Goal: Information Seeking & Learning: Learn about a topic

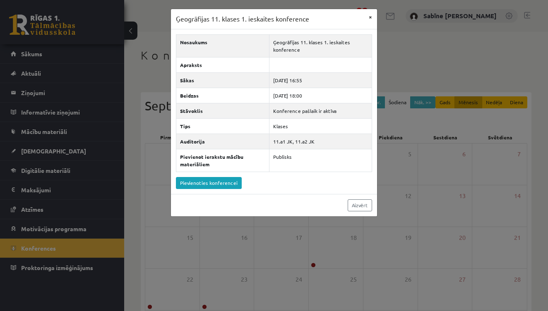
click at [372, 12] on button "×" at bounding box center [370, 17] width 13 height 16
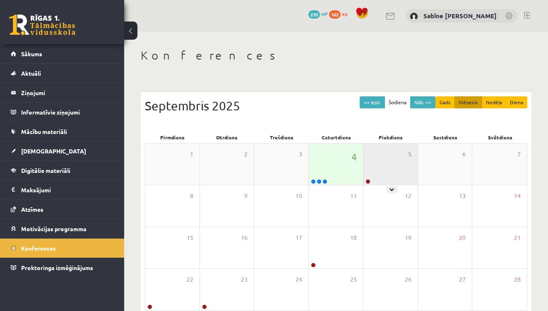
click at [379, 175] on div "5" at bounding box center [390, 164] width 54 height 41
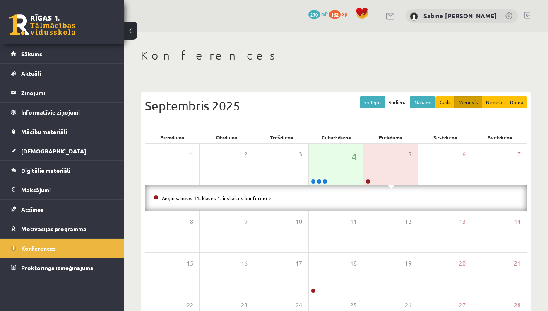
click at [265, 197] on link "Angļu valodas 11. klases 1. ieskaites konference" at bounding box center [217, 198] width 110 height 7
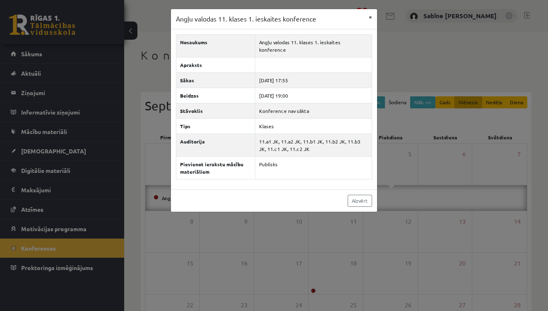
click at [374, 18] on button "×" at bounding box center [370, 17] width 13 height 16
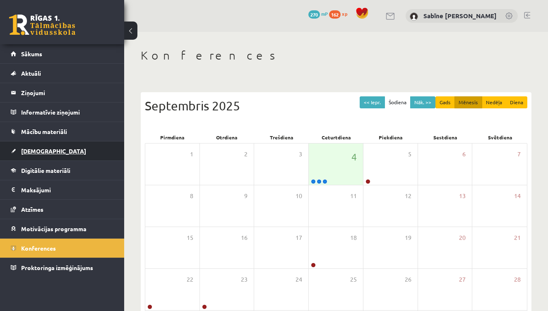
click at [35, 147] on link "[DEMOGRAPHIC_DATA]" at bounding box center [62, 151] width 103 height 19
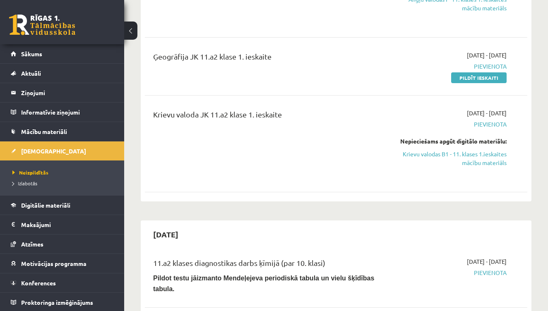
scroll to position [163, 0]
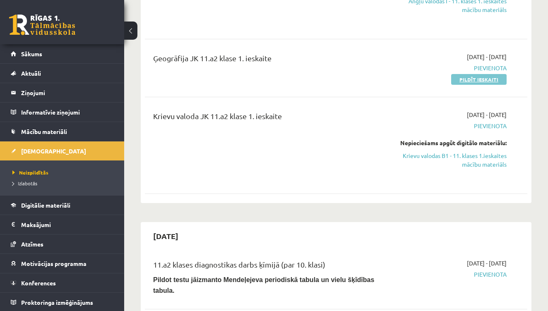
click at [466, 77] on link "Pildīt ieskaiti" at bounding box center [478, 79] width 55 height 11
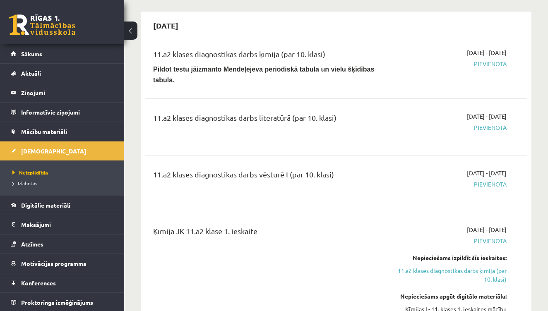
scroll to position [374, 0]
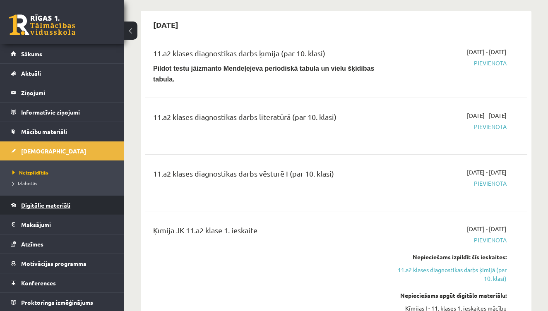
click at [31, 207] on span "Digitālie materiāli" at bounding box center [45, 205] width 49 height 7
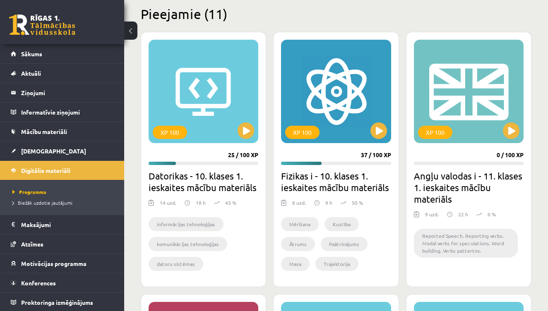
scroll to position [203, 0]
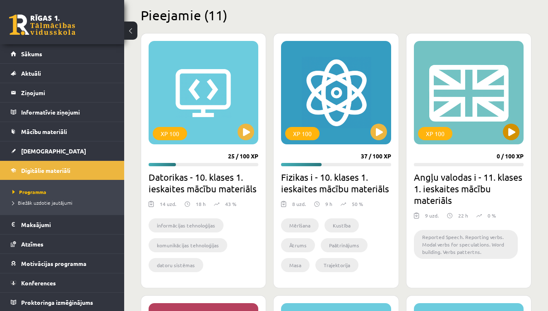
click at [443, 123] on div "XP 100" at bounding box center [469, 92] width 110 height 103
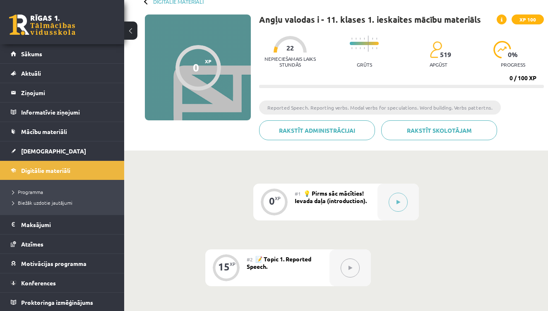
scroll to position [55, 0]
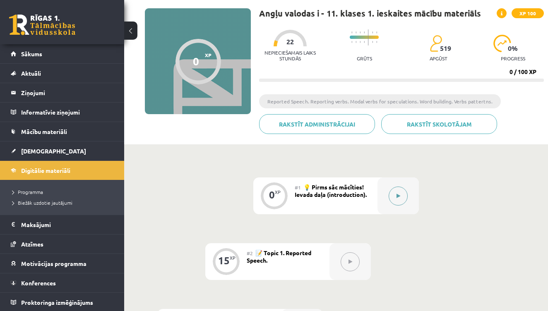
click at [398, 194] on icon at bounding box center [398, 196] width 4 height 5
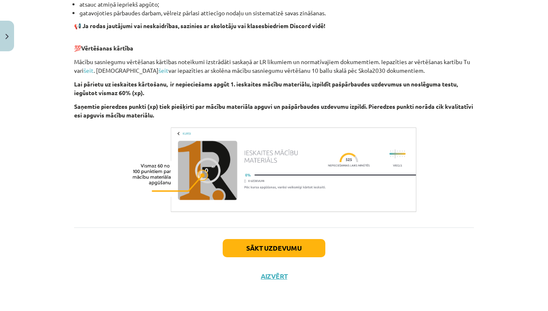
scroll to position [560, 0]
click at [291, 245] on button "Sākt uzdevumu" at bounding box center [274, 248] width 103 height 18
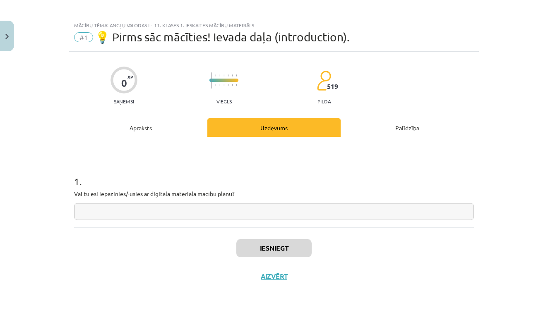
scroll to position [5, 0]
click at [236, 214] on input "text" at bounding box center [274, 211] width 400 height 17
type input "**"
click at [294, 248] on button "Iesniegt" at bounding box center [273, 248] width 75 height 18
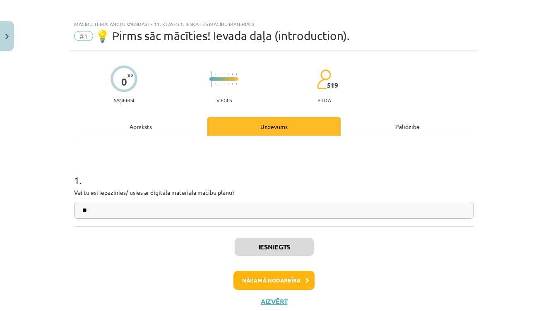
click at [289, 281] on button "Nākamā nodarbība" at bounding box center [273, 280] width 81 height 19
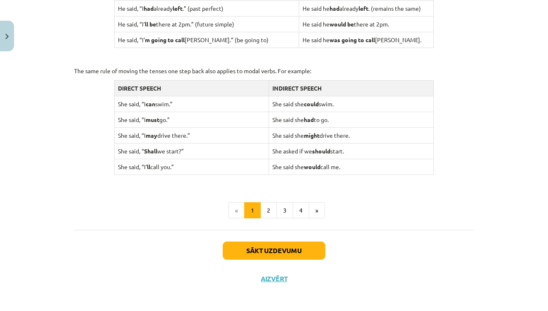
scroll to position [182, 0]
drag, startPoint x: 75, startPoint y: 50, endPoint x: 357, endPoint y: 166, distance: 305.1
copy div "Lor ips dolor sitame consec a elitsed doeius te incididu utlabo. Etdo ma al eni…"
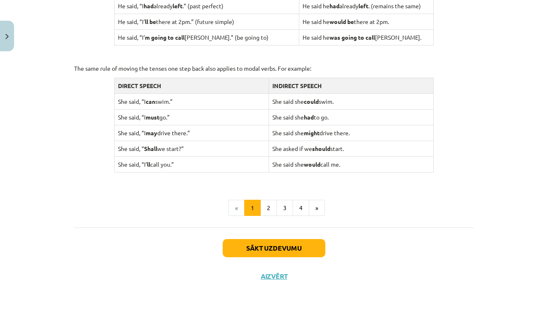
scroll to position [805, 0]
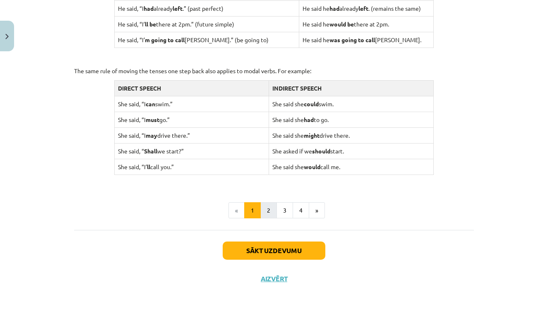
click at [269, 207] on button "2" at bounding box center [268, 210] width 17 height 17
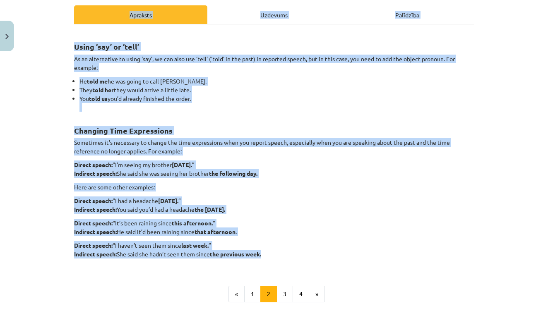
scroll to position [113, 0]
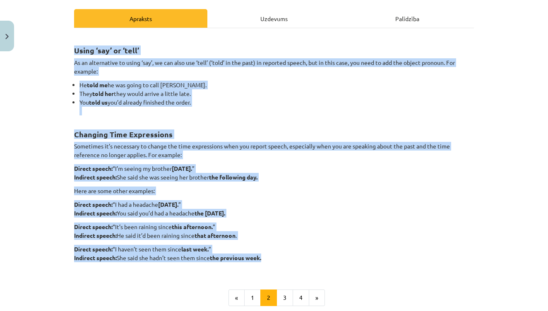
drag, startPoint x: 266, startPoint y: 229, endPoint x: 74, endPoint y: 50, distance: 262.0
click at [74, 50] on div "Using ‘say’ or ‘tell’ As an alternative to using ‘say’, we can also use ‘tell’ …" at bounding box center [274, 153] width 400 height 235
copy div "Lorem ‘ips’ do ‘sita’ Co ad elitseddoei te incid ‘utl’, et dol magn ali ‘enim’ …"
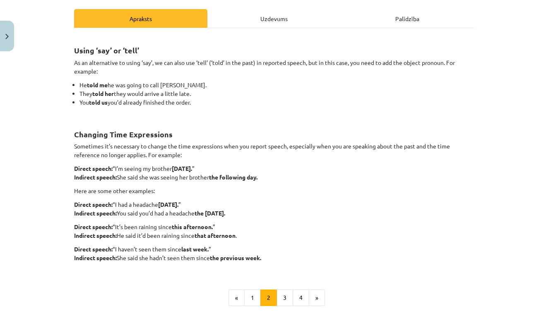
click at [504, 179] on div "Mācību tēma: Angļu valodas i - 11. klases 1. ieskaites mācību materiāls #2 📝 To…" at bounding box center [274, 155] width 548 height 311
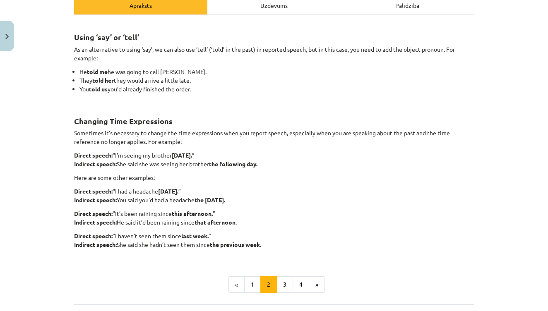
scroll to position [139, 0]
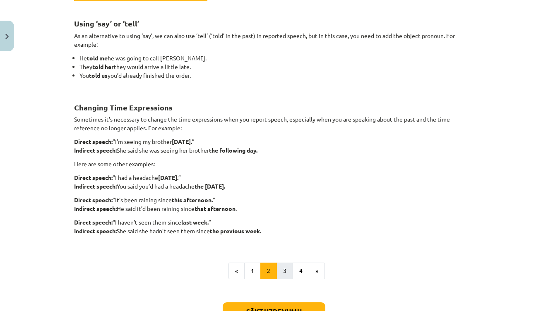
click at [281, 265] on button "3" at bounding box center [284, 271] width 17 height 17
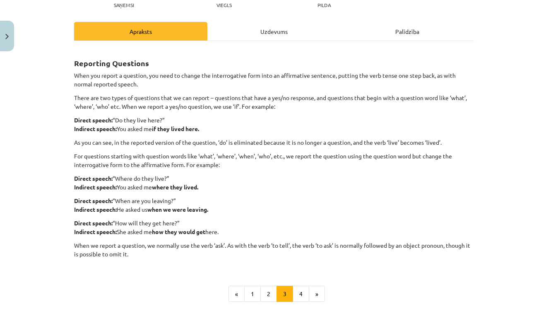
scroll to position [106, 0]
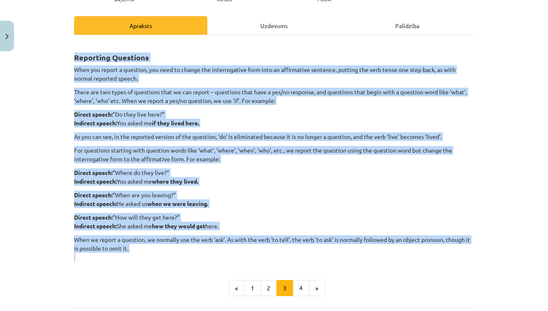
drag, startPoint x: 75, startPoint y: 56, endPoint x: 137, endPoint y: 251, distance: 204.4
click at [137, 251] on div "Reporting Questions When you report a question, you need to change the interrog…" at bounding box center [274, 152] width 400 height 219
copy div "Loremipsu Dolorsita Cons adi elitse d eiusmodt, inc utla et dolore mag aliquaen…"
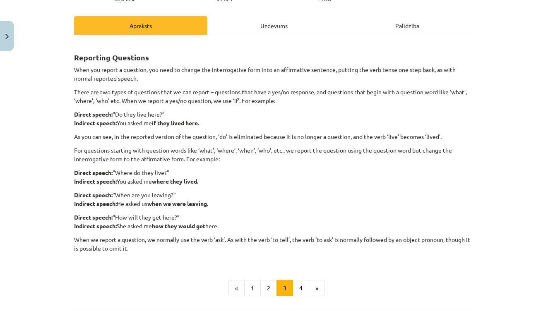
click at [498, 135] on div "Mācību tēma: Angļu valodas i - 11. klases 1. ieskaites mācību materiāls #2 📝 To…" at bounding box center [274, 155] width 548 height 311
click at [300, 288] on button "4" at bounding box center [301, 288] width 17 height 17
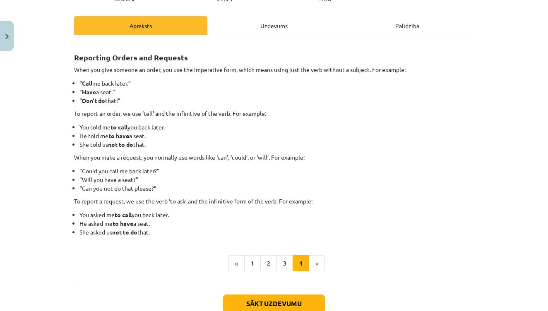
scroll to position [148, 0]
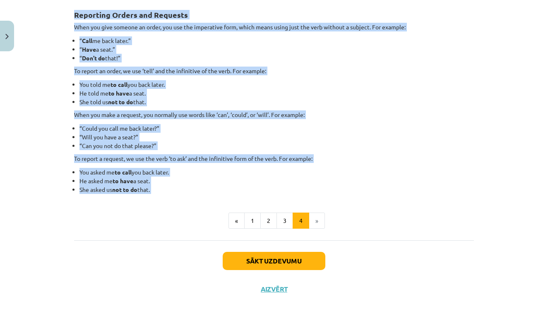
drag, startPoint x: 75, startPoint y: 14, endPoint x: 164, endPoint y: 197, distance: 203.0
click at [164, 197] on div "Reporting Orders and Requests When you give someone an order, you use the imper…" at bounding box center [274, 114] width 400 height 229
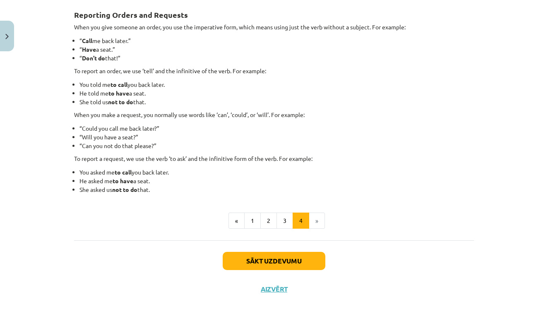
click at [59, 18] on div "Mācību tēma: Angļu valodas i - 11. klases 1. ieskaites mācību materiāls #2 📝 To…" at bounding box center [274, 155] width 548 height 311
drag, startPoint x: 75, startPoint y: 12, endPoint x: 169, endPoint y: 187, distance: 198.6
click at [169, 187] on div "Reporting Orders and Requests When you give someone an order, you use the imper…" at bounding box center [274, 97] width 400 height 194
copy div "Reporting Orders and Requests When you give someone an order, you use the imper…"
click at [382, 202] on div "Reporting Orders and Requests When you give someone an order, you use the imper…" at bounding box center [274, 114] width 400 height 229
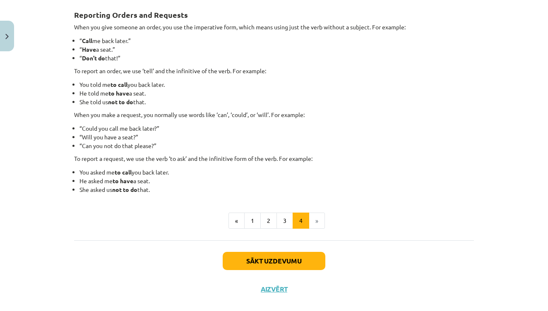
click at [301, 257] on button "Sākt uzdevumu" at bounding box center [274, 261] width 103 height 18
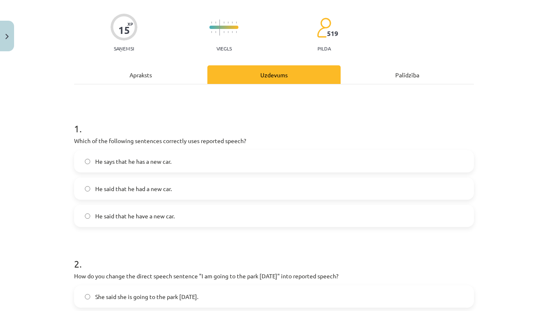
scroll to position [57, 0]
click at [178, 154] on label "He says that he has a new car." at bounding box center [274, 161] width 398 height 21
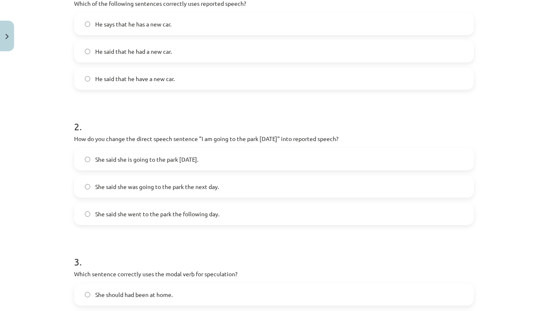
scroll to position [196, 0]
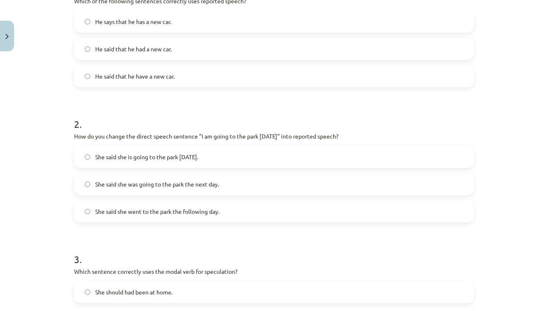
click at [240, 183] on label "She said she was going to the park the next day." at bounding box center [274, 184] width 398 height 21
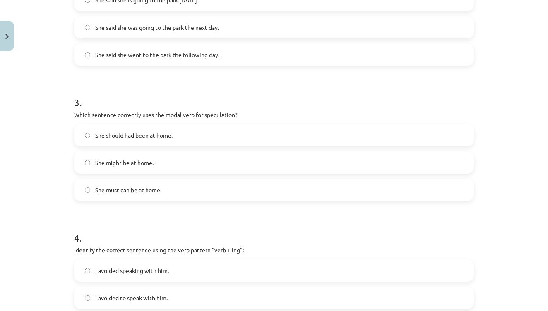
scroll to position [355, 0]
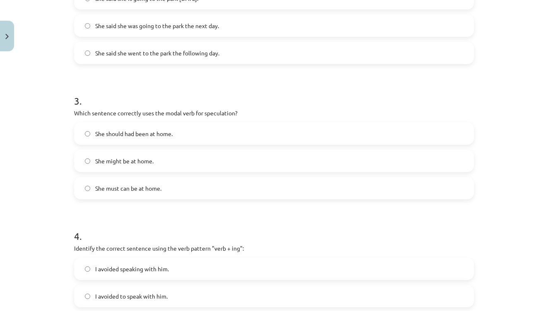
click at [158, 156] on label "She might be at home." at bounding box center [274, 161] width 398 height 21
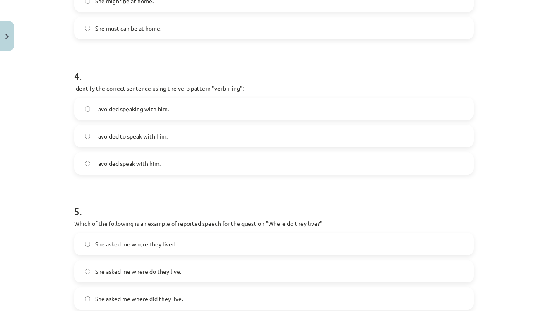
scroll to position [514, 0]
click at [176, 117] on label "I avoided speaking with him." at bounding box center [274, 109] width 398 height 21
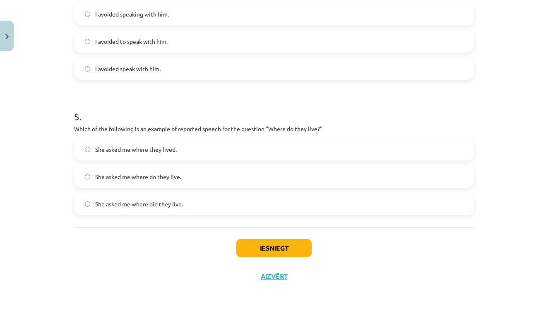
scroll to position [611, 0]
click at [185, 151] on label "She asked me where they lived." at bounding box center [274, 149] width 398 height 21
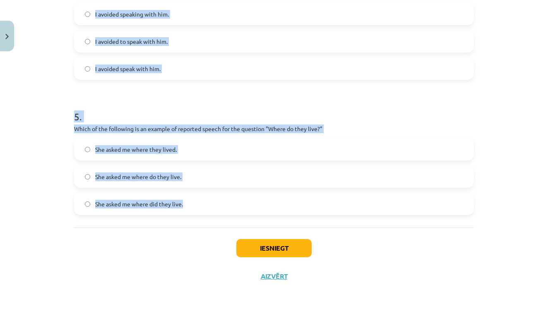
drag, startPoint x: 74, startPoint y: 197, endPoint x: 190, endPoint y: 204, distance: 115.6
copy form "Which of the following sentences correctly uses reported speech? He says that h…"
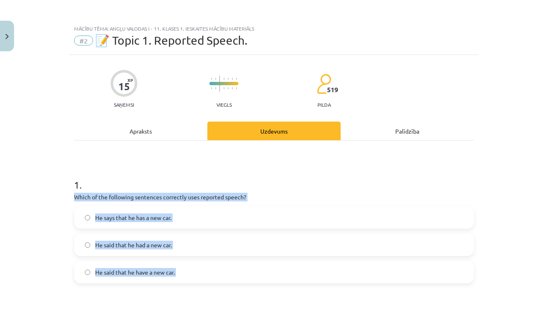
scroll to position [0, 0]
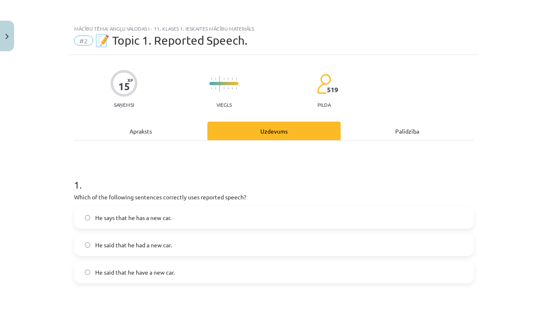
click at [186, 165] on h1 "1 ." at bounding box center [274, 178] width 400 height 26
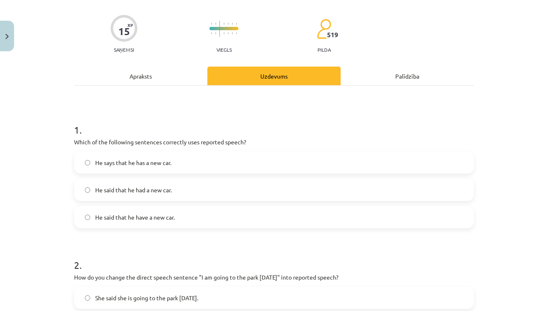
scroll to position [58, 0]
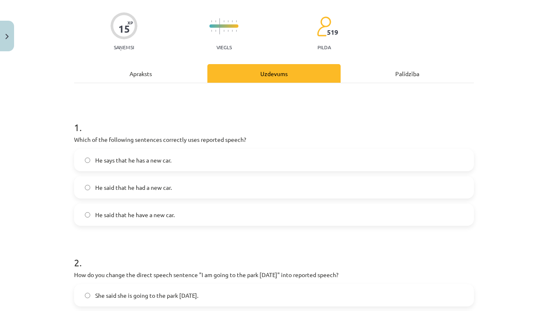
click at [174, 186] on label "He said that he had a new car." at bounding box center [274, 187] width 398 height 21
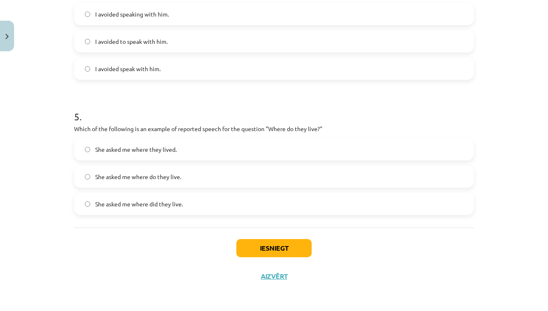
scroll to position [611, 0]
click at [255, 241] on button "Iesniegt" at bounding box center [273, 248] width 75 height 18
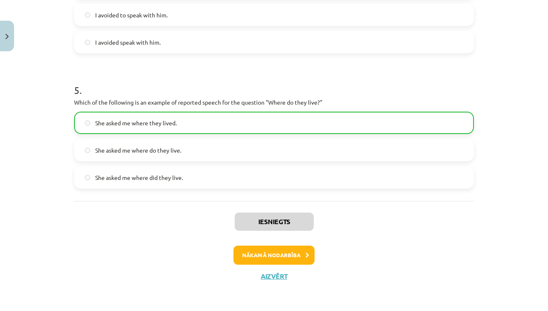
click at [292, 251] on button "Nākamā nodarbība" at bounding box center [273, 255] width 81 height 19
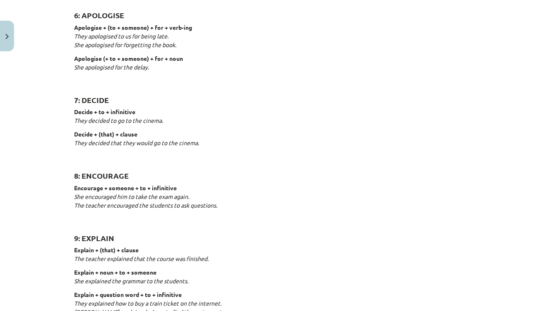
scroll to position [21, 0]
